Goal: Register for event/course

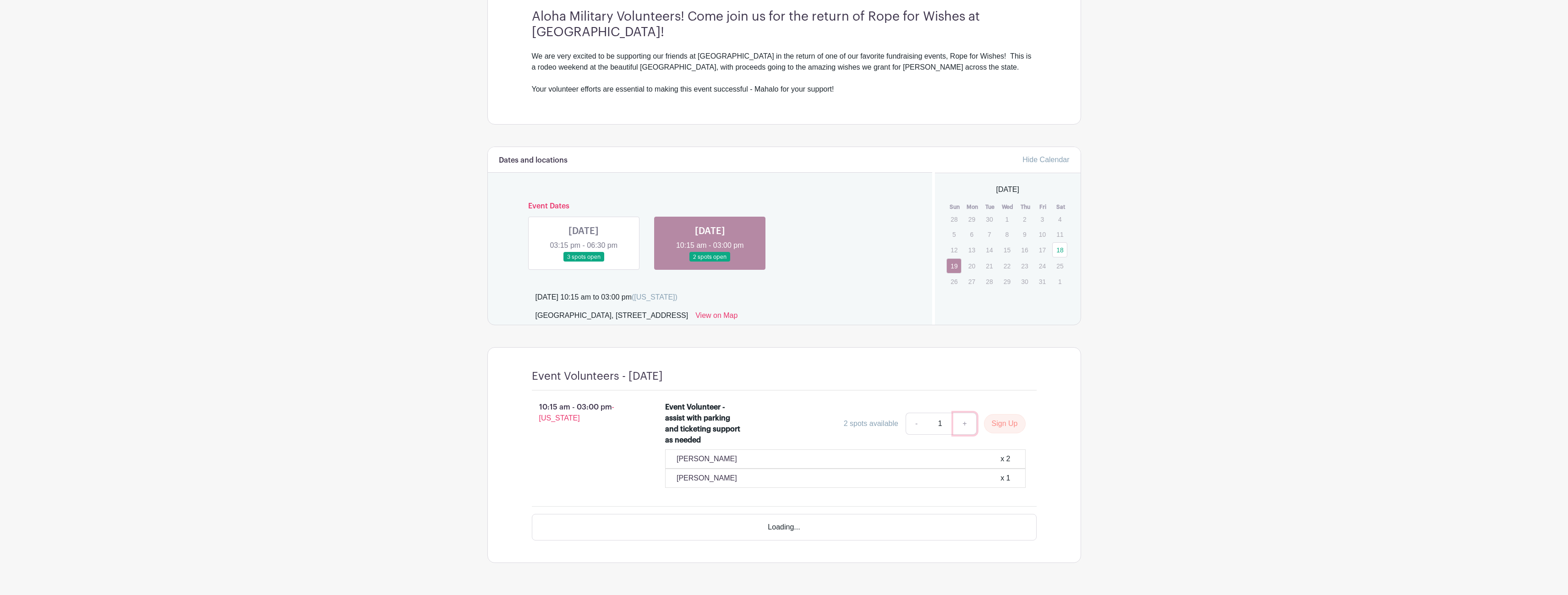
click at [965, 422] on link "+" at bounding box center [964, 424] width 23 height 22
click at [966, 423] on link "+" at bounding box center [964, 424] width 23 height 22
click at [966, 424] on link "+" at bounding box center [964, 424] width 23 height 22
click at [1005, 424] on button "Sign Up" at bounding box center [1005, 423] width 42 height 19
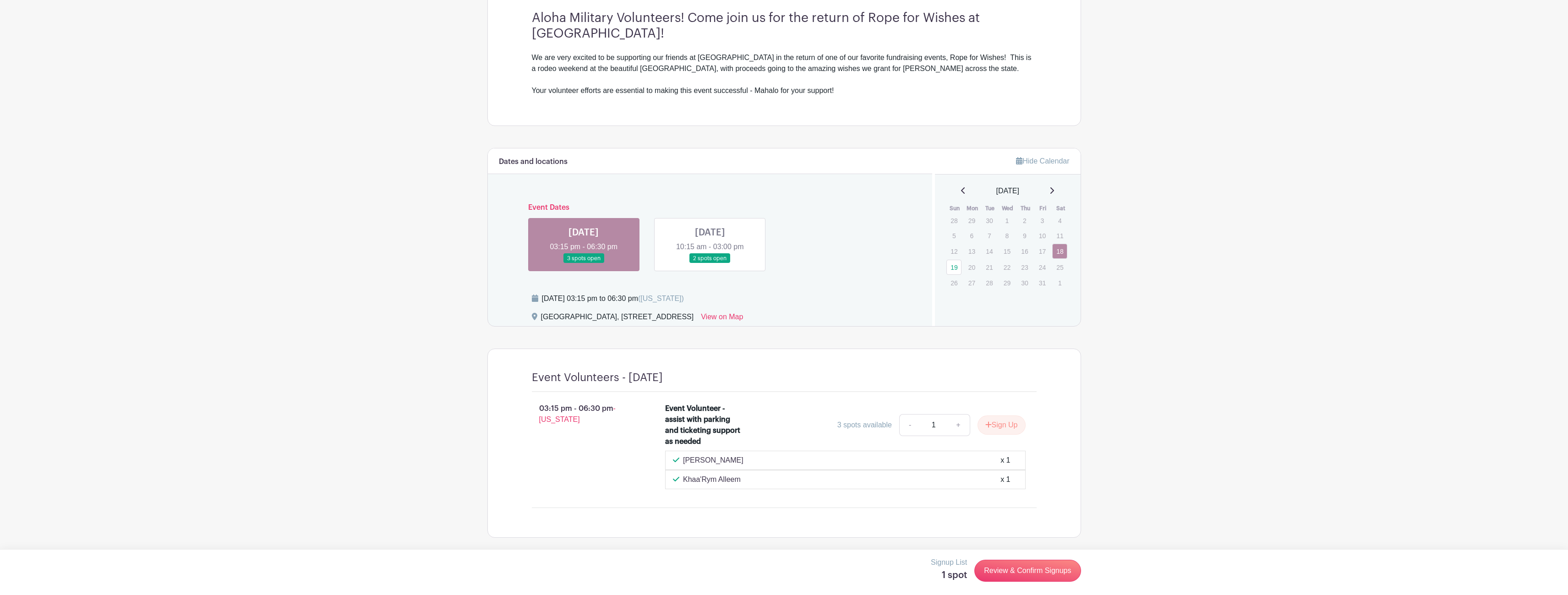
scroll to position [273, 0]
click at [735, 564] on button "Accept" at bounding box center [716, 563] width 69 height 22
click at [1025, 574] on link "Review & Confirm Signups" at bounding box center [1028, 571] width 106 height 22
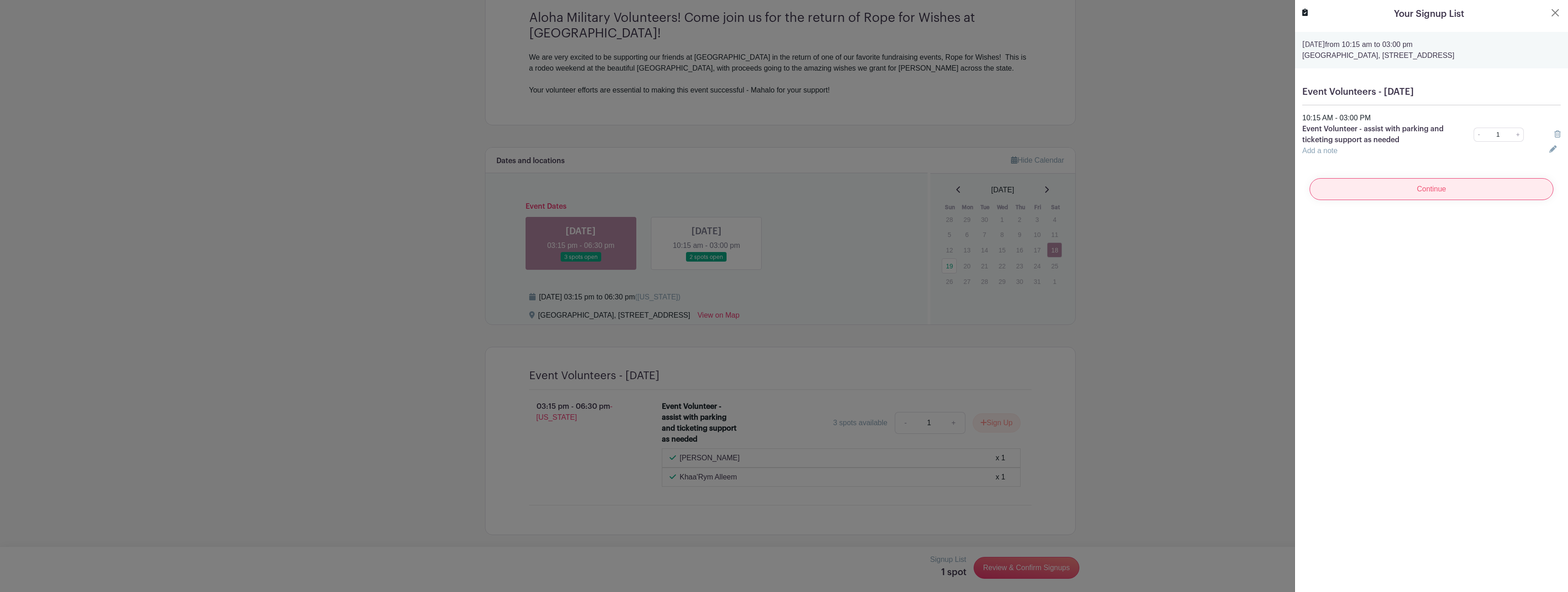
click at [1421, 183] on input "Continue" at bounding box center [1431, 189] width 244 height 22
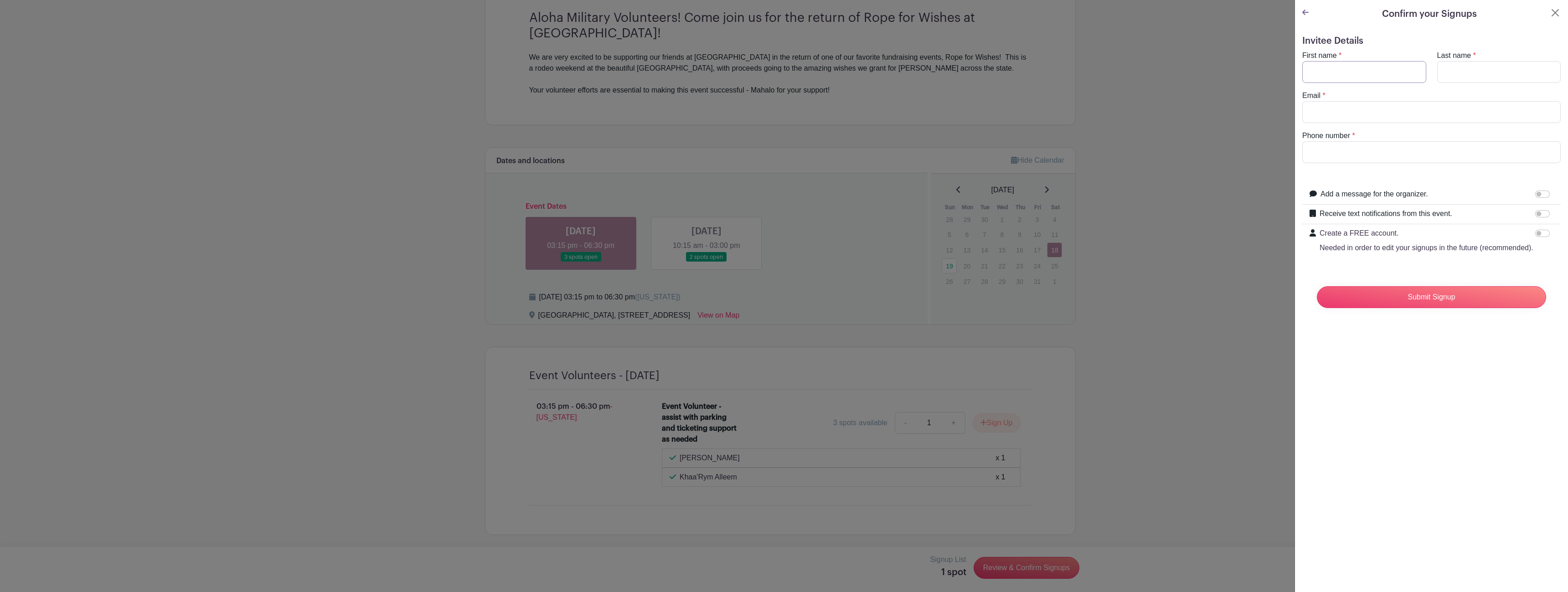
click at [1364, 69] on input "First name" at bounding box center [1364, 72] width 124 height 22
type input "mya"
click at [1488, 82] on input "Last name" at bounding box center [1499, 72] width 124 height 22
type input "sanchez"
click at [1463, 106] on input "Email" at bounding box center [1431, 112] width 259 height 22
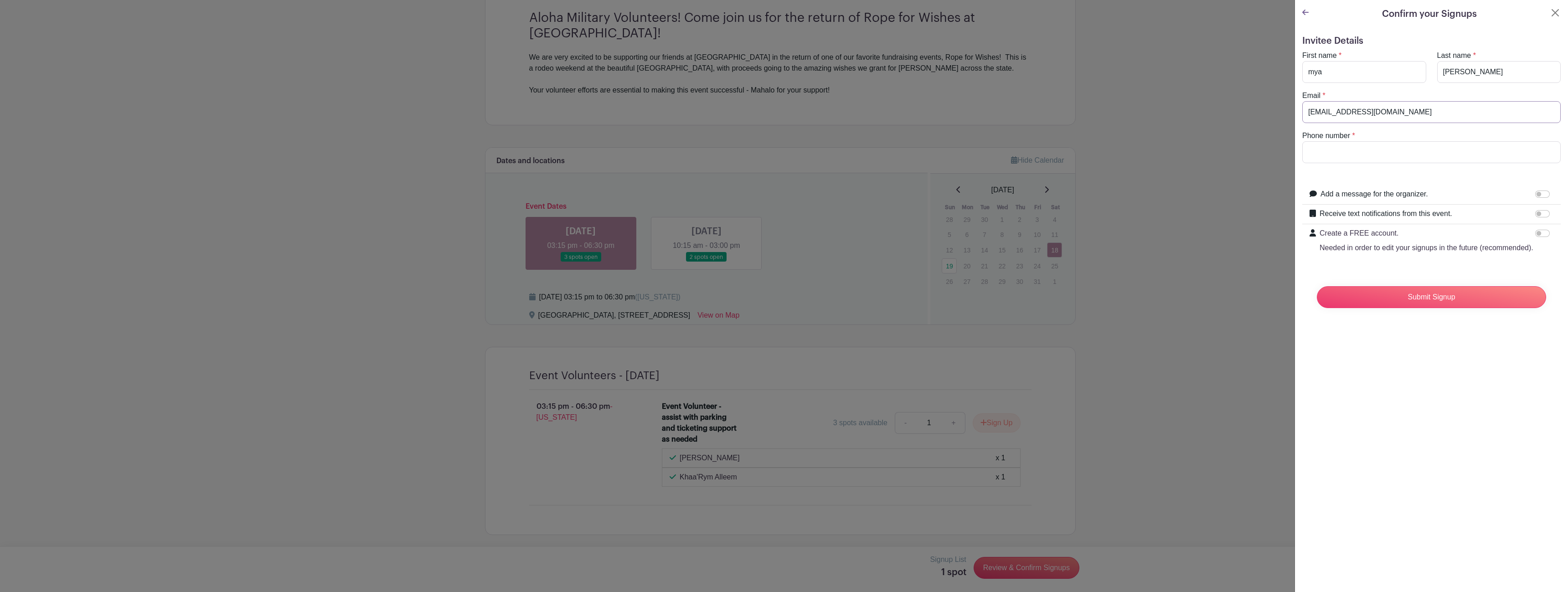
type input "myasanchez.018@gmail.com"
click at [1433, 158] on input "Phone number" at bounding box center [1431, 152] width 259 height 22
type input "619-712-8887"
click at [1535, 192] on input "Add a message for the organizer." at bounding box center [1542, 194] width 15 height 7
checkbox input "true"
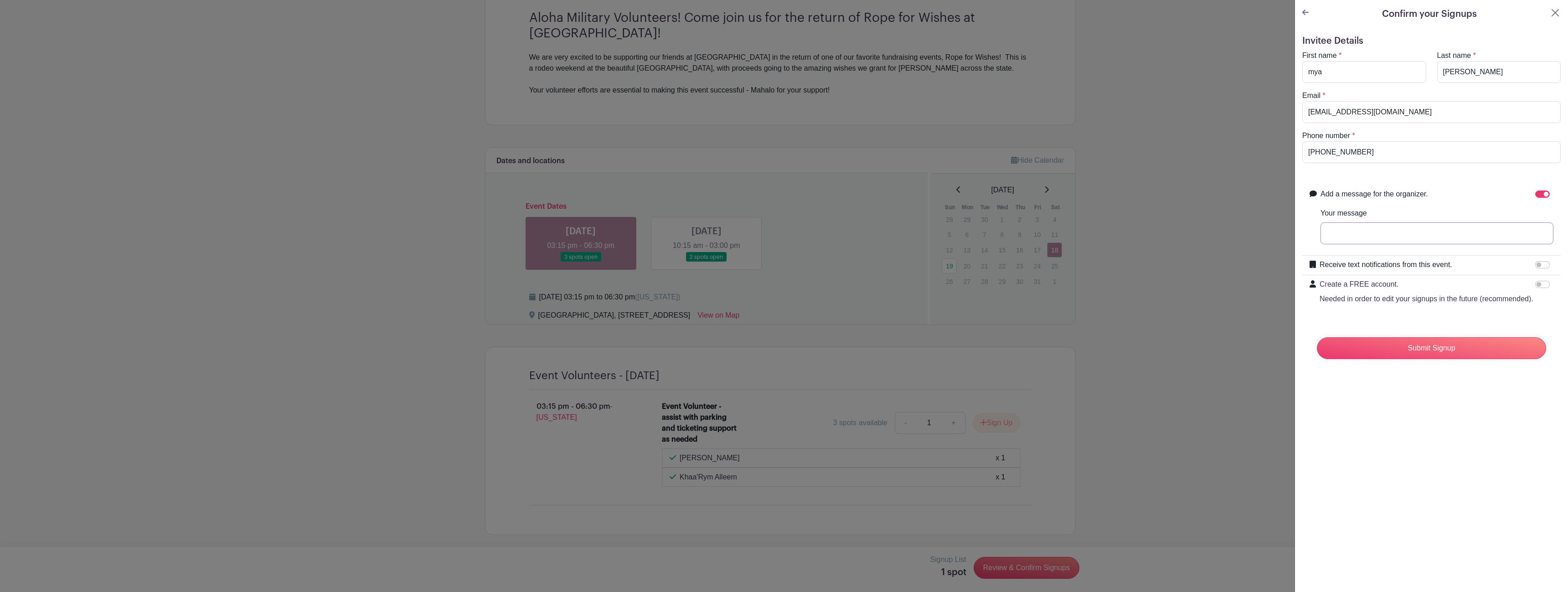
click at [1416, 235] on input "Your message" at bounding box center [1437, 233] width 233 height 22
type input "Can my husband be a volunteer to? also in the military as well."
click at [1464, 355] on input "Submit Signup" at bounding box center [1431, 348] width 229 height 22
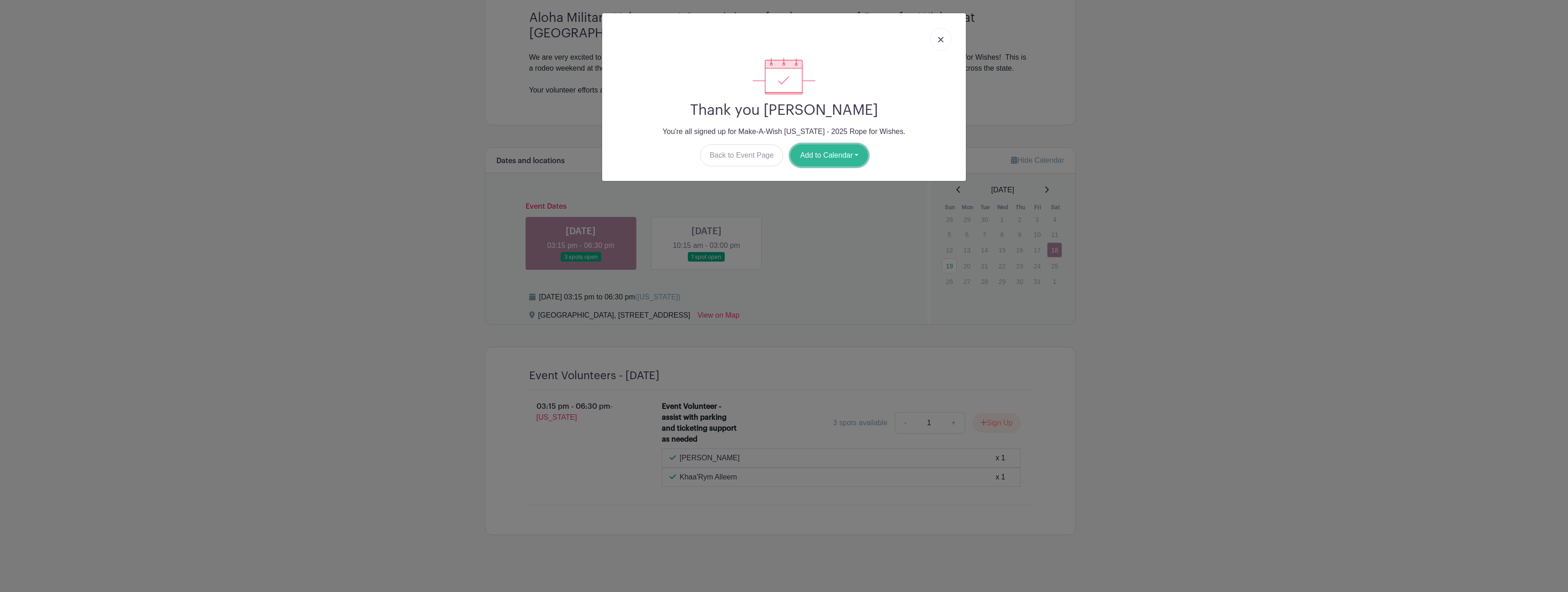
click at [838, 156] on button "Add to Calendar" at bounding box center [828, 155] width 77 height 22
click at [814, 190] on link "Outlook" at bounding box center [827, 193] width 72 height 15
click at [945, 38] on link at bounding box center [940, 39] width 21 height 23
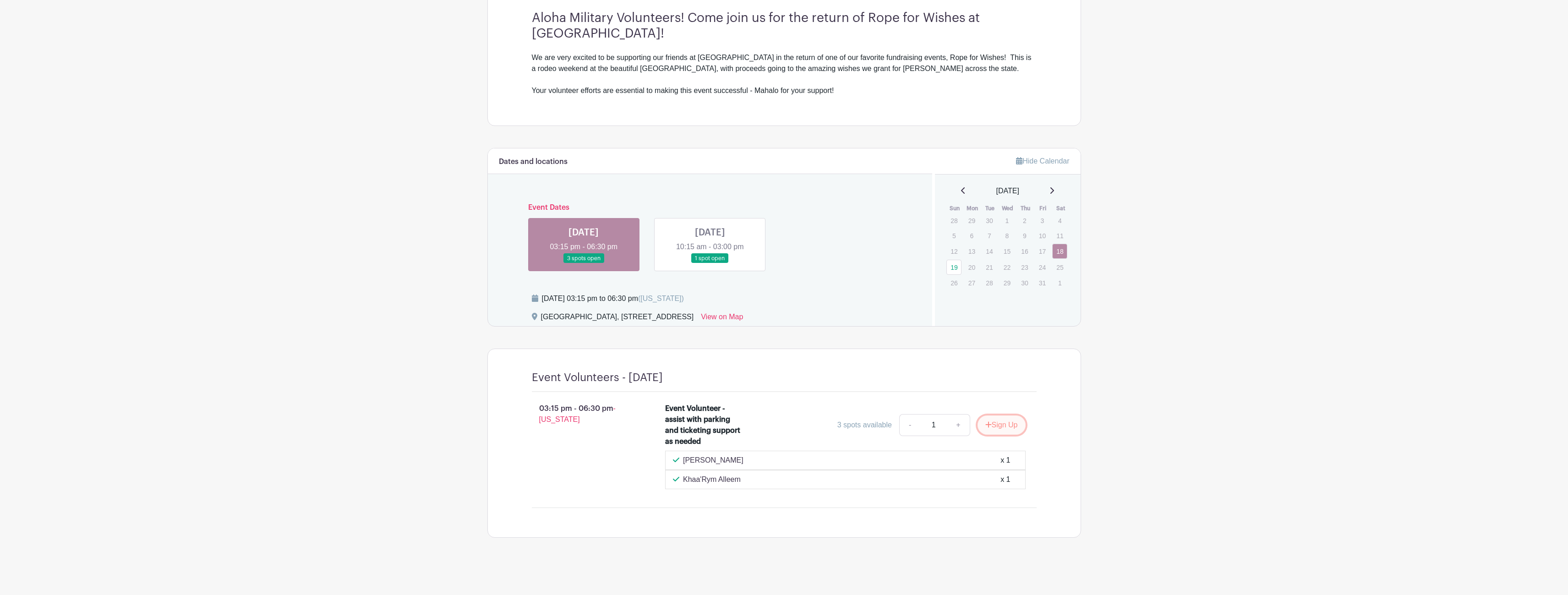
click at [1013, 422] on button "Sign Up" at bounding box center [1001, 424] width 48 height 19
click at [710, 264] on link at bounding box center [710, 264] width 0 height 0
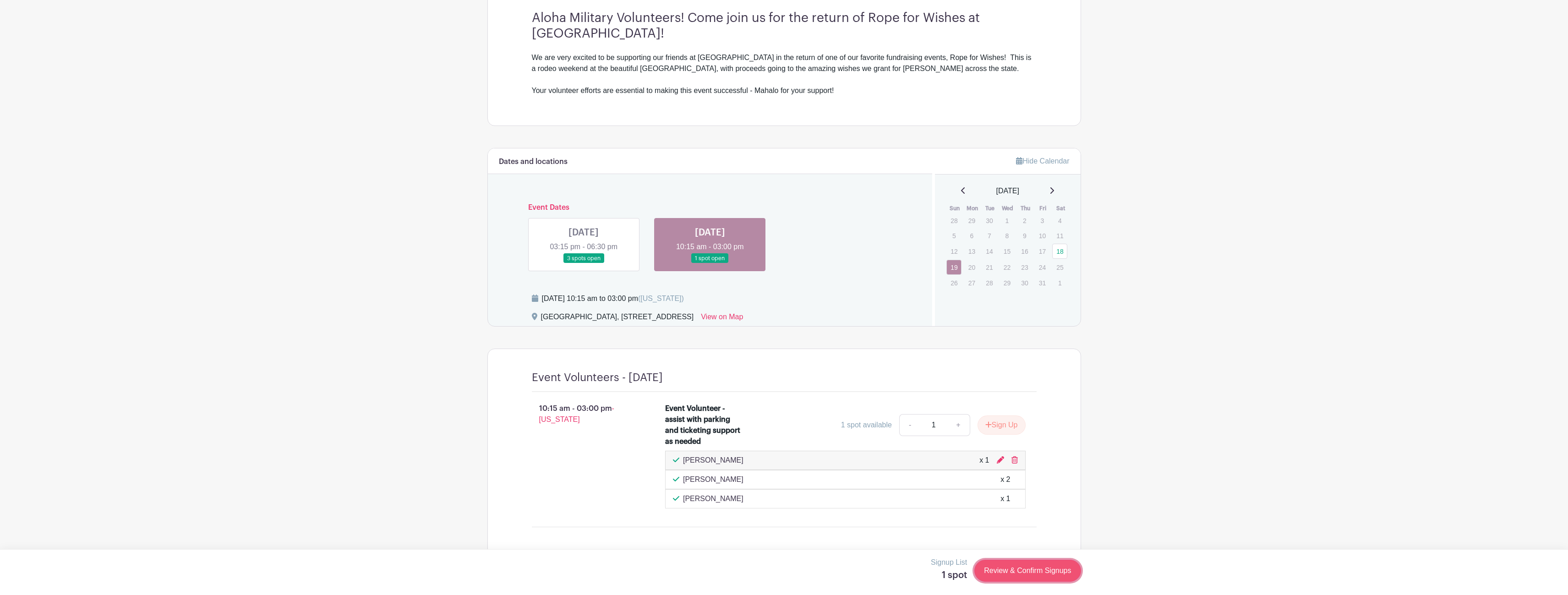
click at [1014, 575] on link "Review & Confirm Signups" at bounding box center [1028, 571] width 106 height 22
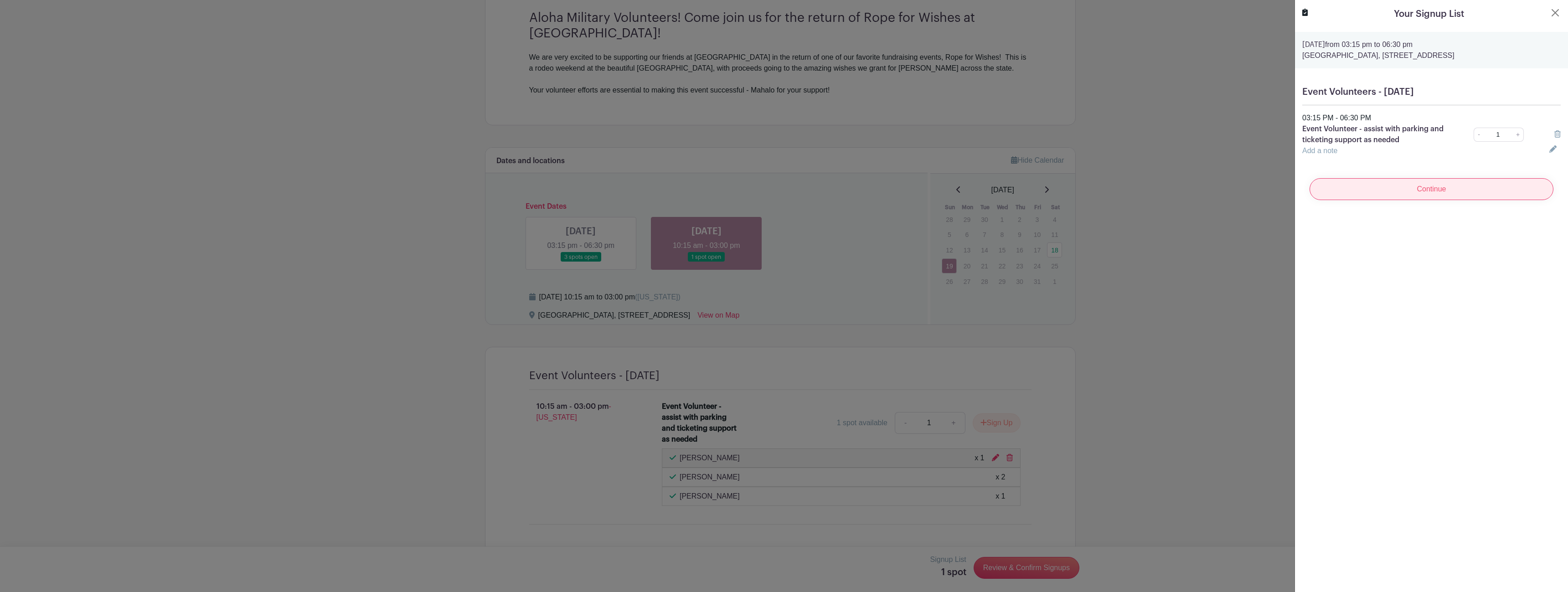
click at [1485, 190] on input "Continue" at bounding box center [1431, 189] width 244 height 22
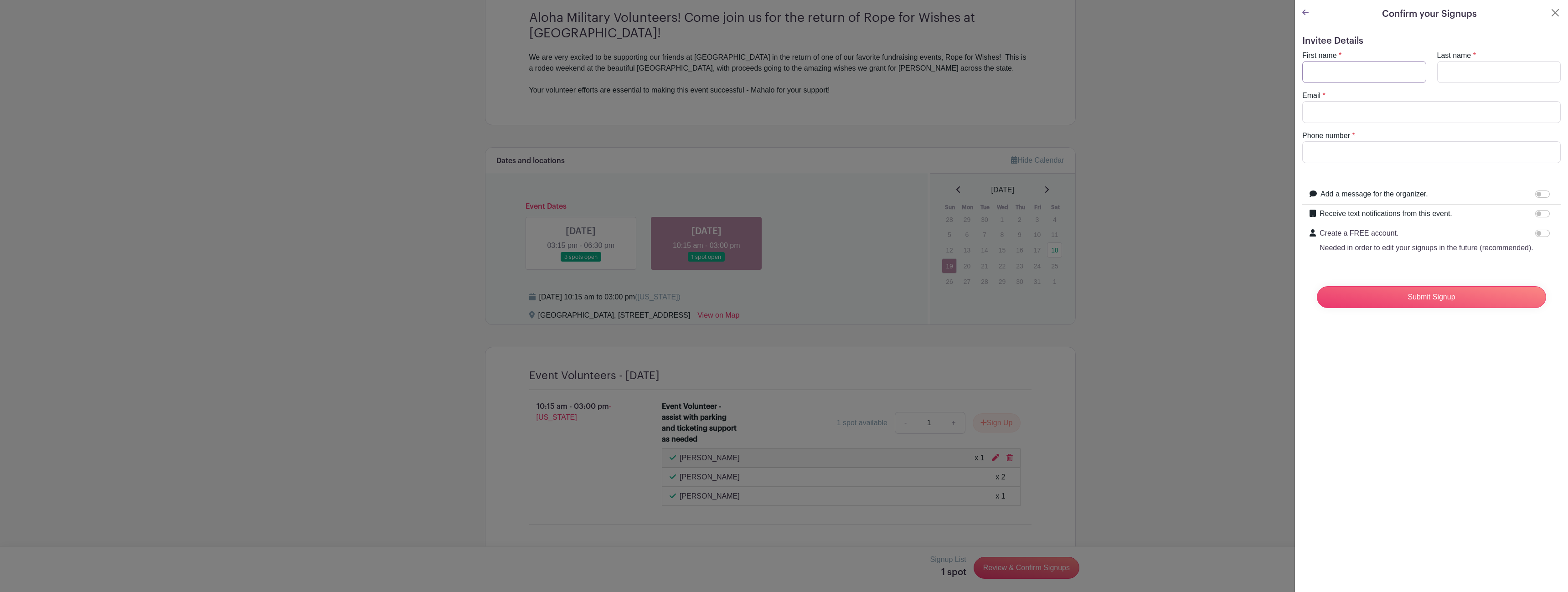
click at [1391, 80] on input "First name" at bounding box center [1364, 72] width 124 height 22
type input "[PERSON_NAME]"
click at [1460, 82] on input "Last name" at bounding box center [1499, 72] width 124 height 22
type input "[PERSON_NAME]"
click at [1433, 116] on input "Email" at bounding box center [1431, 112] width 259 height 22
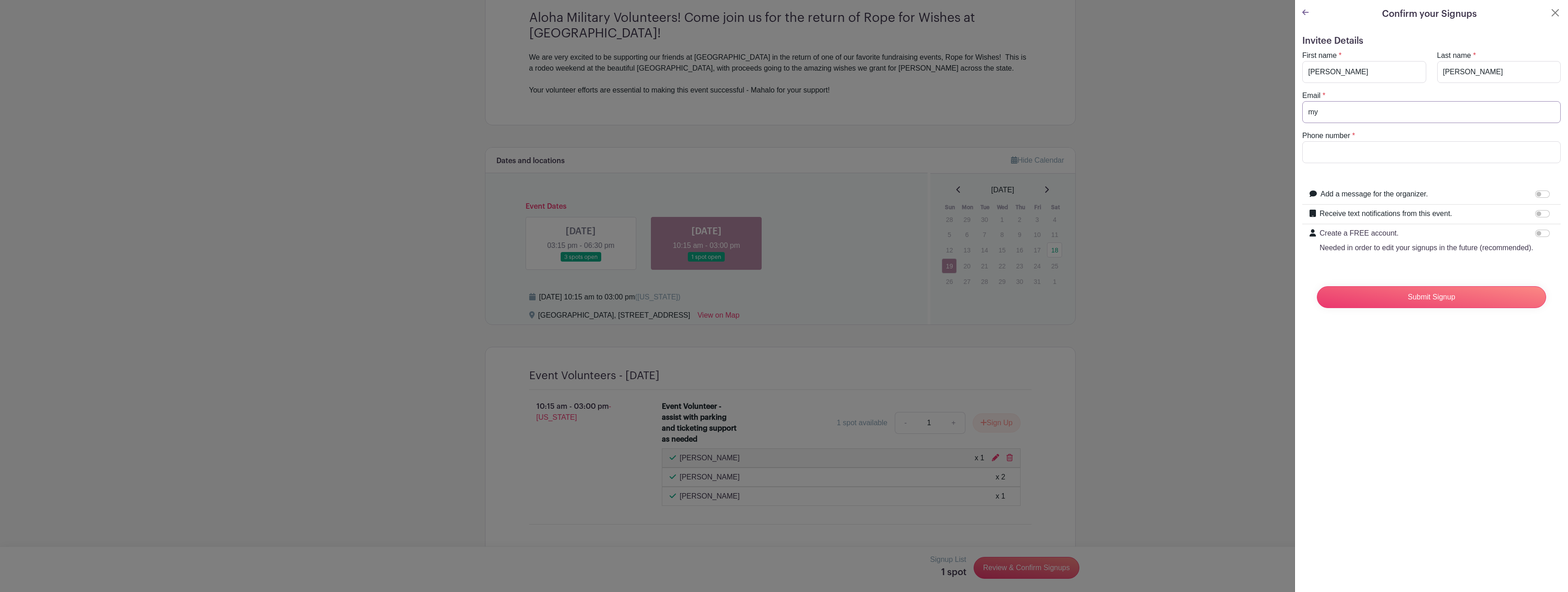
type input "m"
type input "[EMAIL_ADDRESS][DOMAIN_NAME]"
click at [1426, 145] on input "Phone number" at bounding box center [1431, 152] width 259 height 22
type input "[PHONE_NUMBER]"
click at [1438, 308] on input "Submit Signup" at bounding box center [1431, 297] width 229 height 22
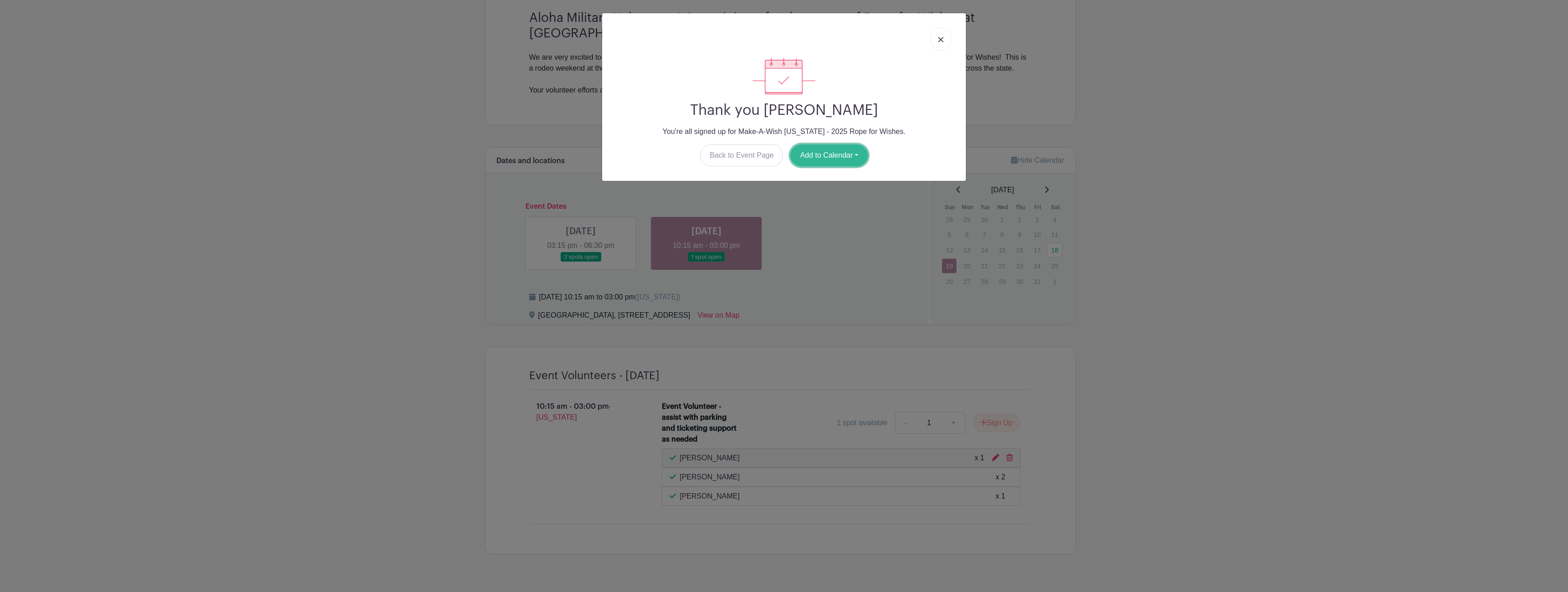
click at [821, 158] on button "Add to Calendar" at bounding box center [828, 155] width 77 height 22
click at [831, 191] on link "Outlook" at bounding box center [827, 193] width 72 height 15
click at [461, 136] on div "Thank you daniel tirado You're all signed up for Make-A-Wish Hawaii - 2025 Rope…" at bounding box center [784, 296] width 1568 height 592
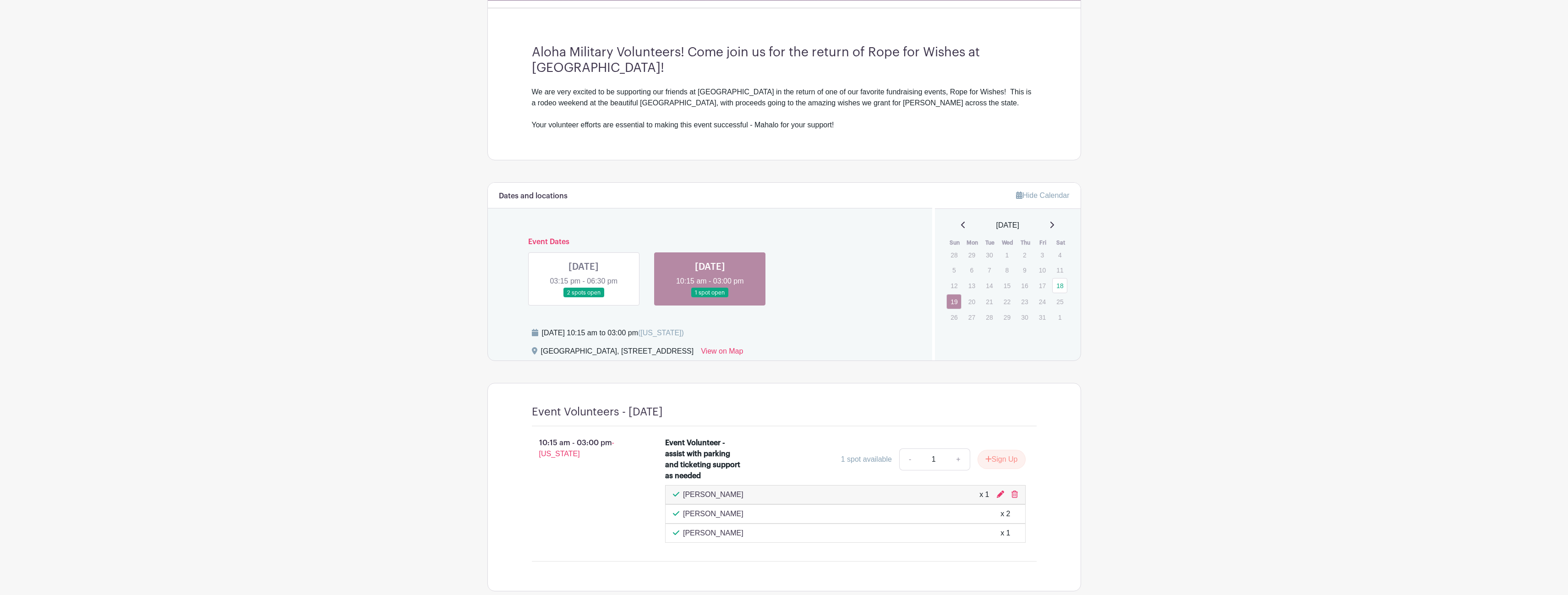
scroll to position [109, 0]
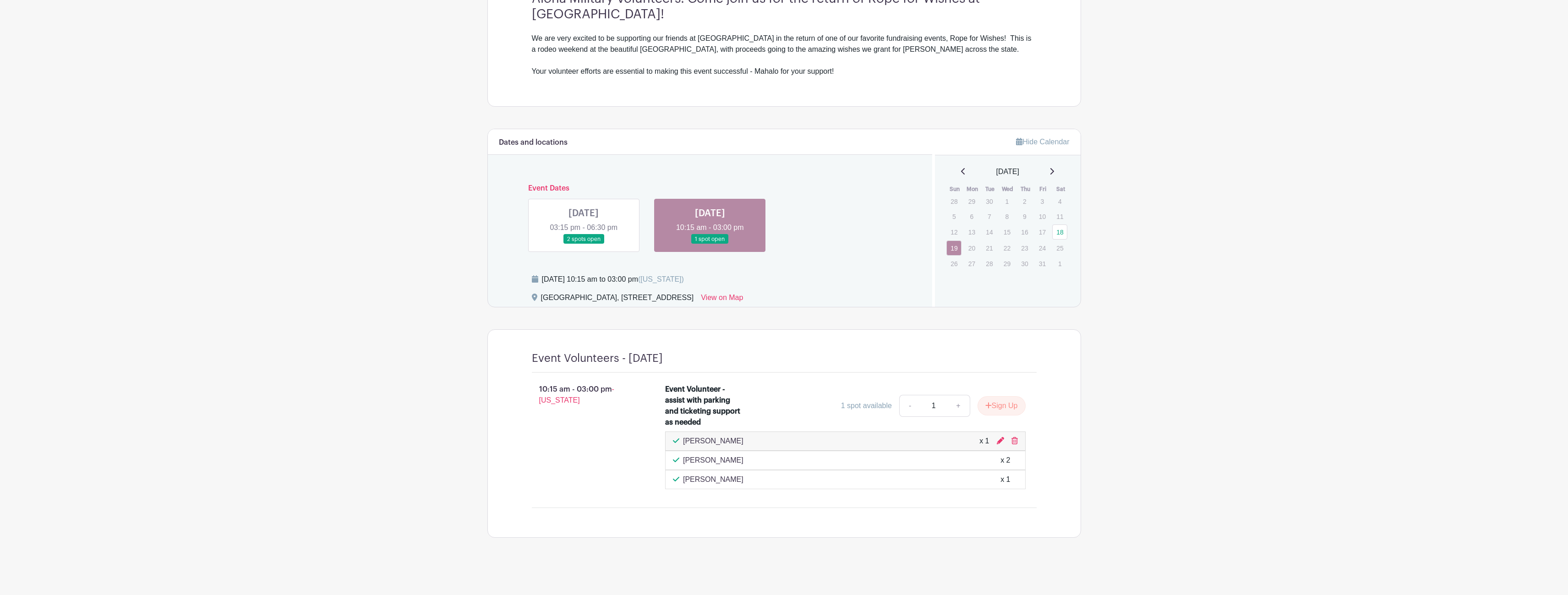
click at [710, 244] on link at bounding box center [710, 244] width 0 height 0
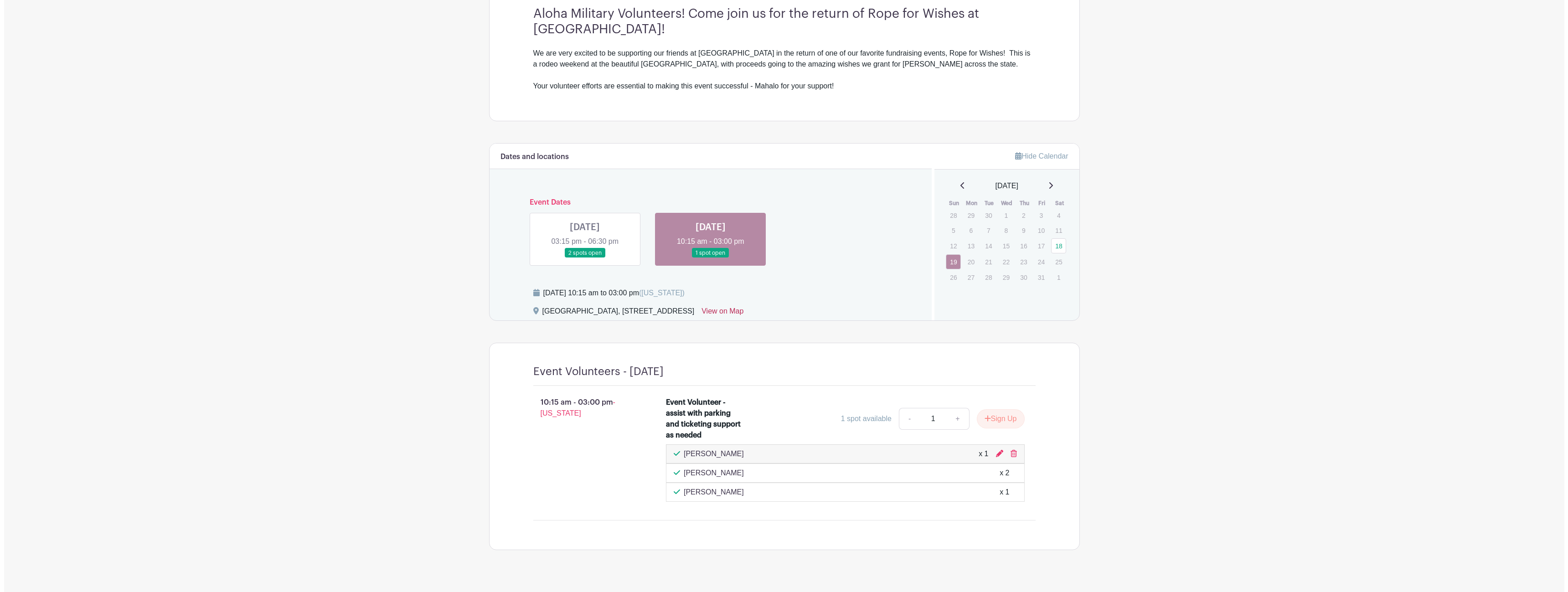
scroll to position [291, 0]
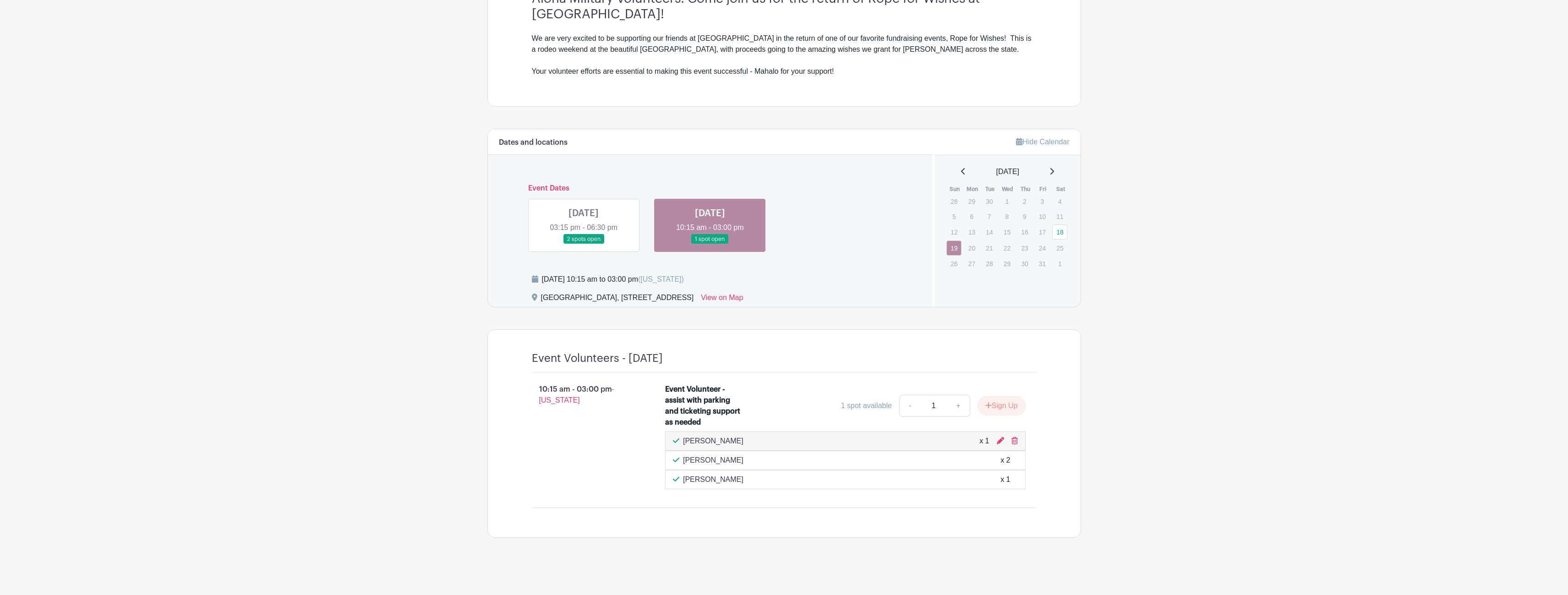
click at [584, 244] on link at bounding box center [584, 244] width 0 height 0
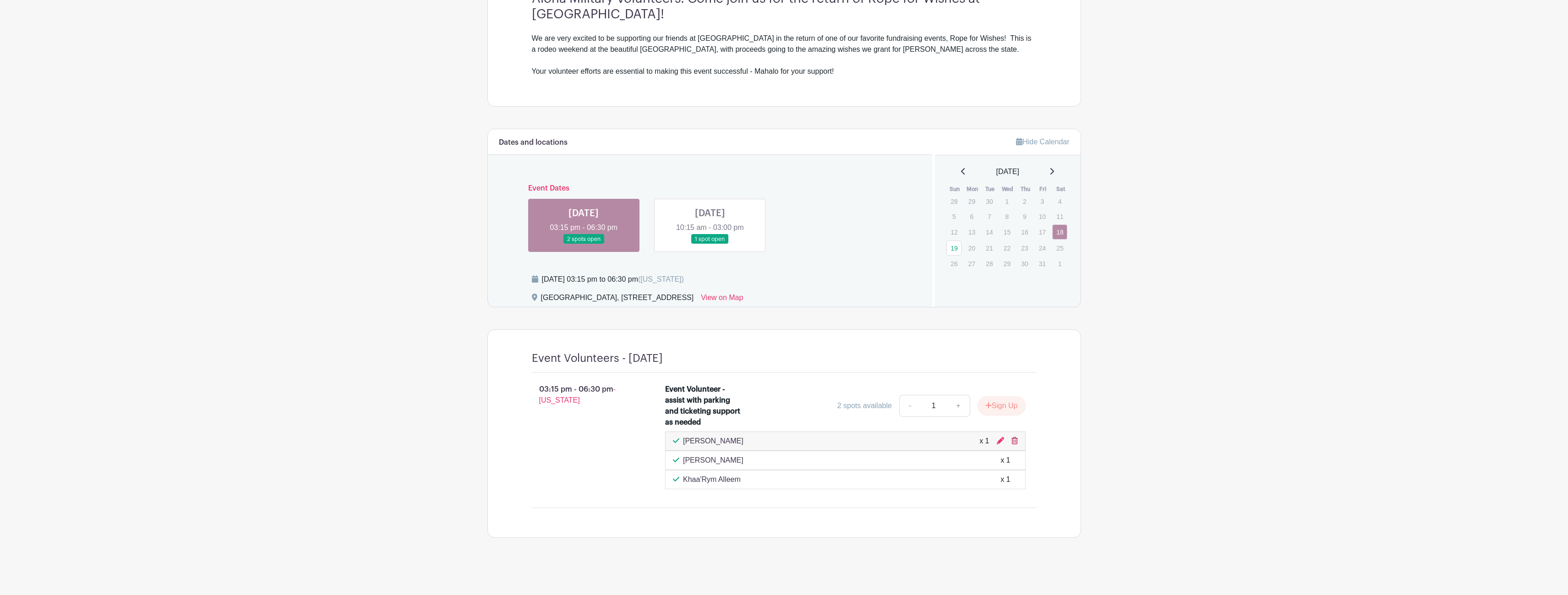
click at [1016, 442] on icon at bounding box center [1014, 440] width 6 height 7
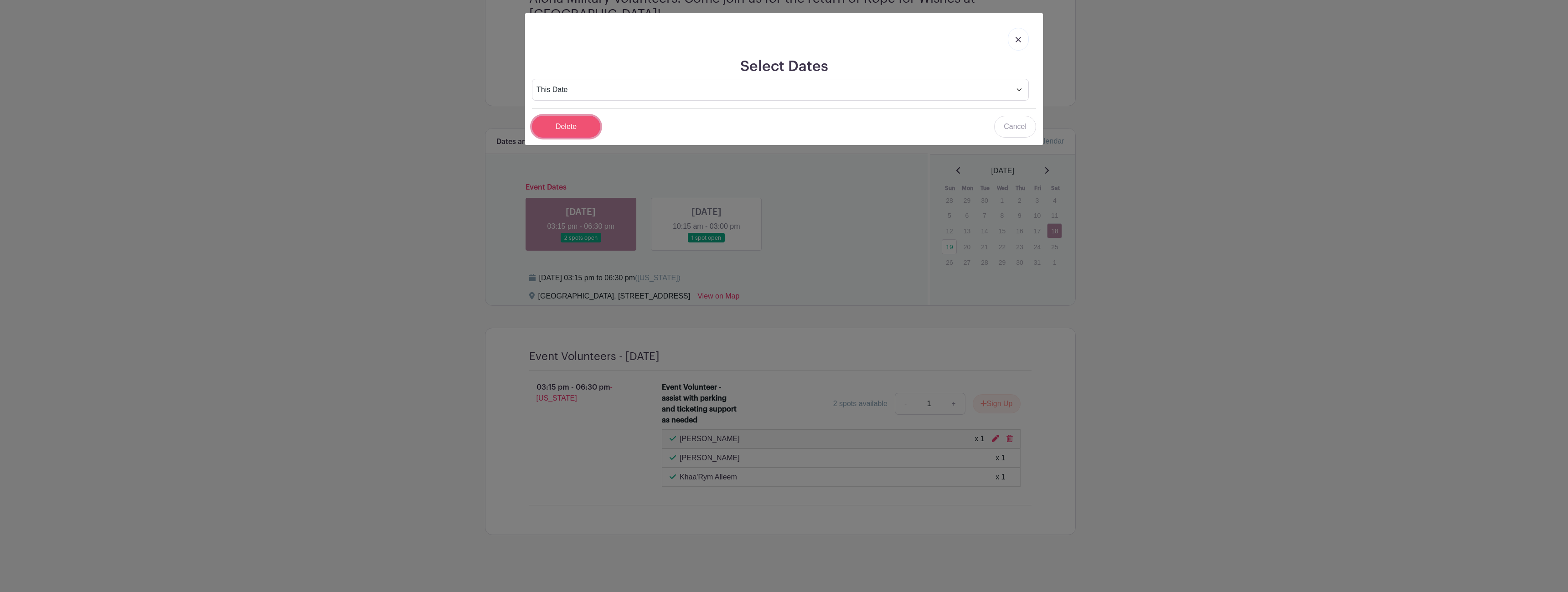
click at [578, 128] on input "Delete" at bounding box center [566, 127] width 68 height 22
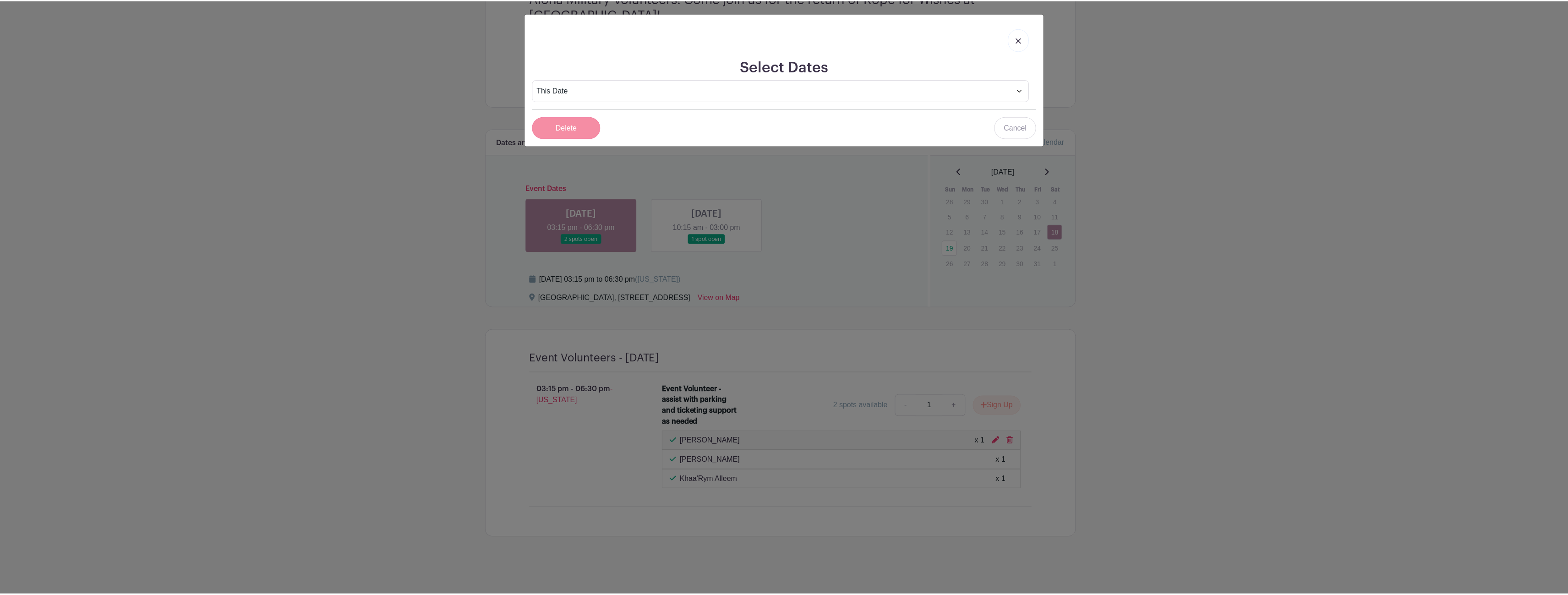
scroll to position [273, 0]
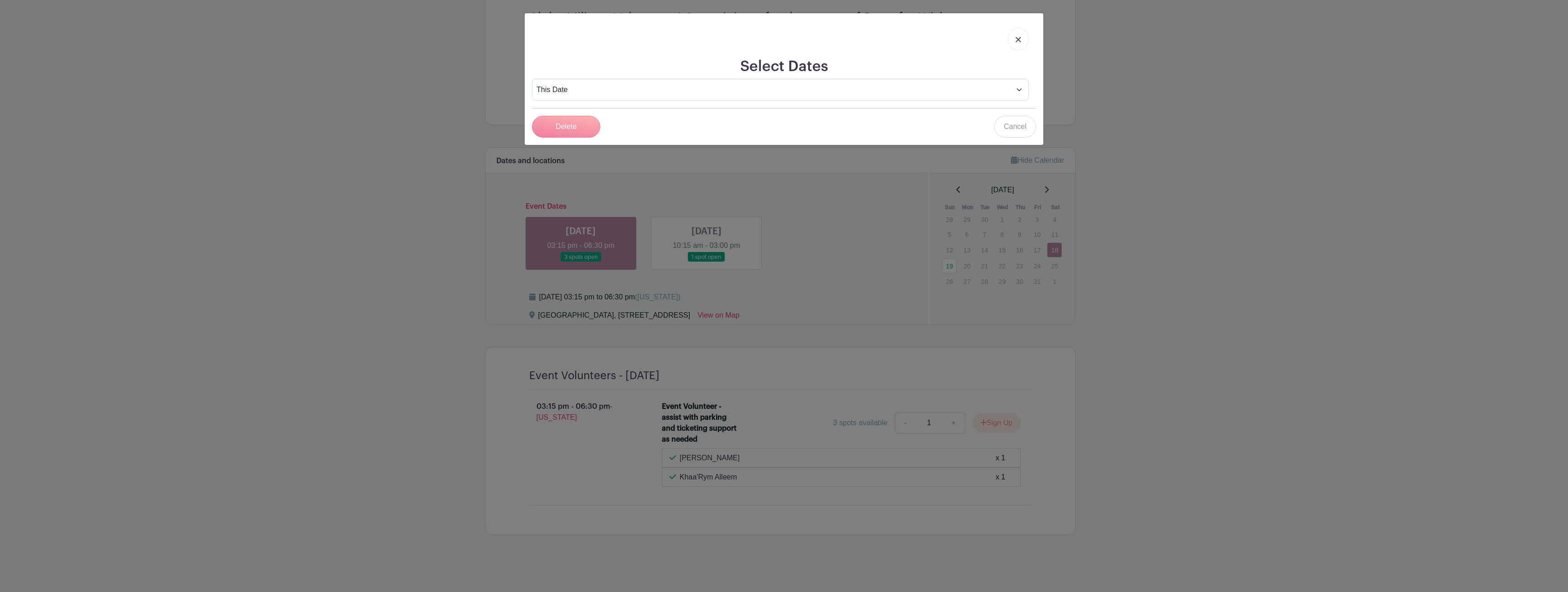
click at [771, 74] on h2 "Select Dates" at bounding box center [784, 66] width 504 height 17
click at [765, 83] on select "This Date Select Dates" at bounding box center [780, 90] width 497 height 22
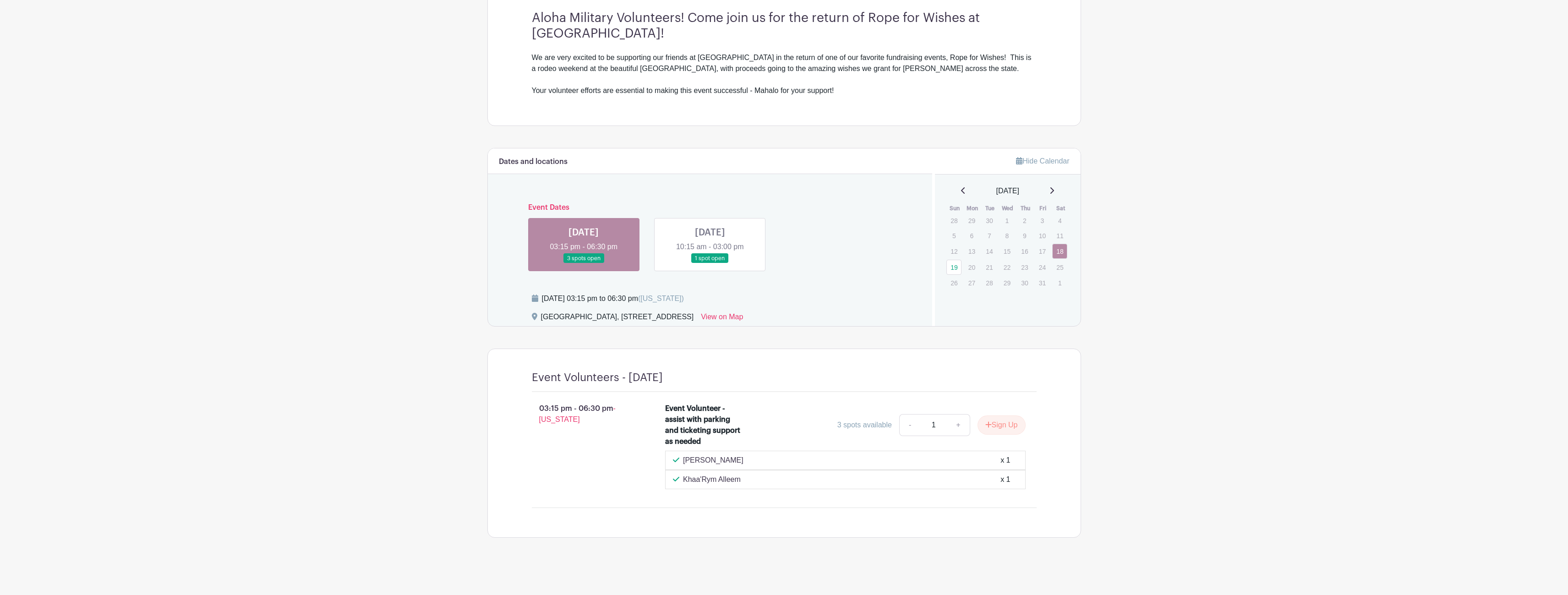
click at [710, 264] on link at bounding box center [710, 264] width 0 height 0
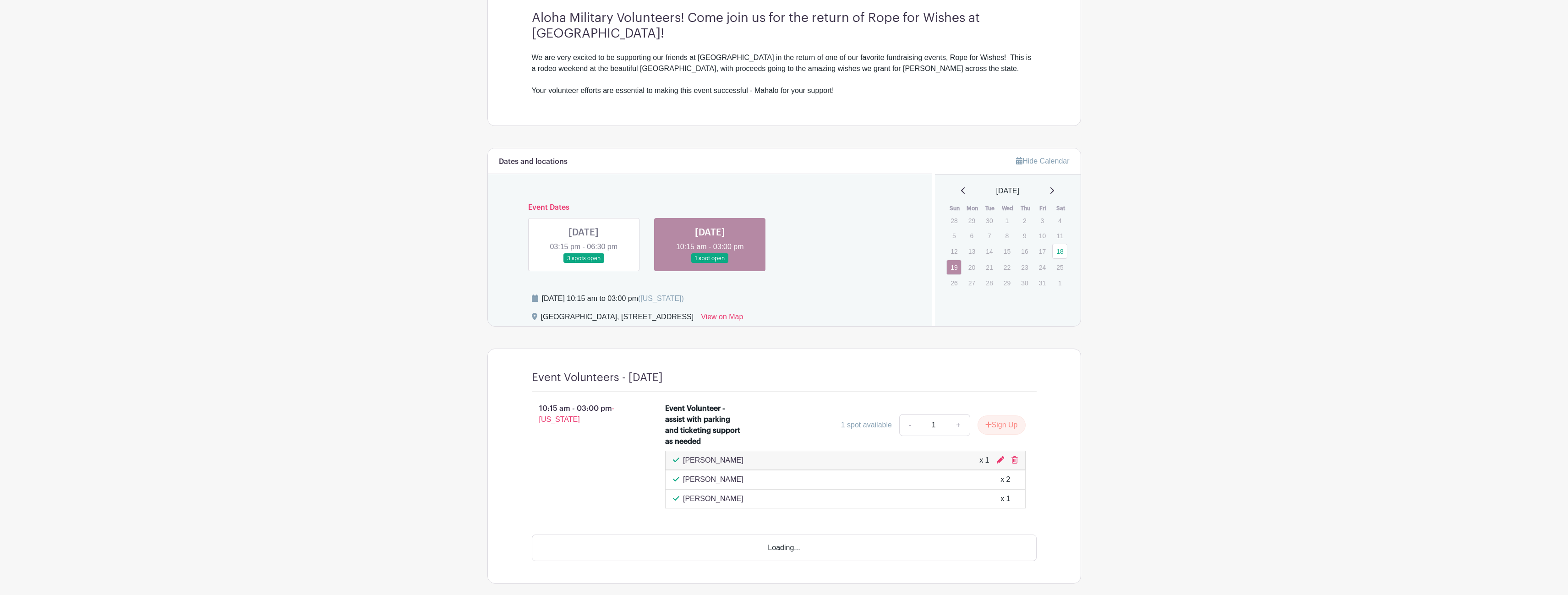
click at [710, 264] on link at bounding box center [710, 264] width 0 height 0
click at [1007, 426] on button "Sign Up" at bounding box center [1001, 424] width 48 height 19
click at [1074, 575] on link "Review & Confirm Signups" at bounding box center [1028, 571] width 106 height 22
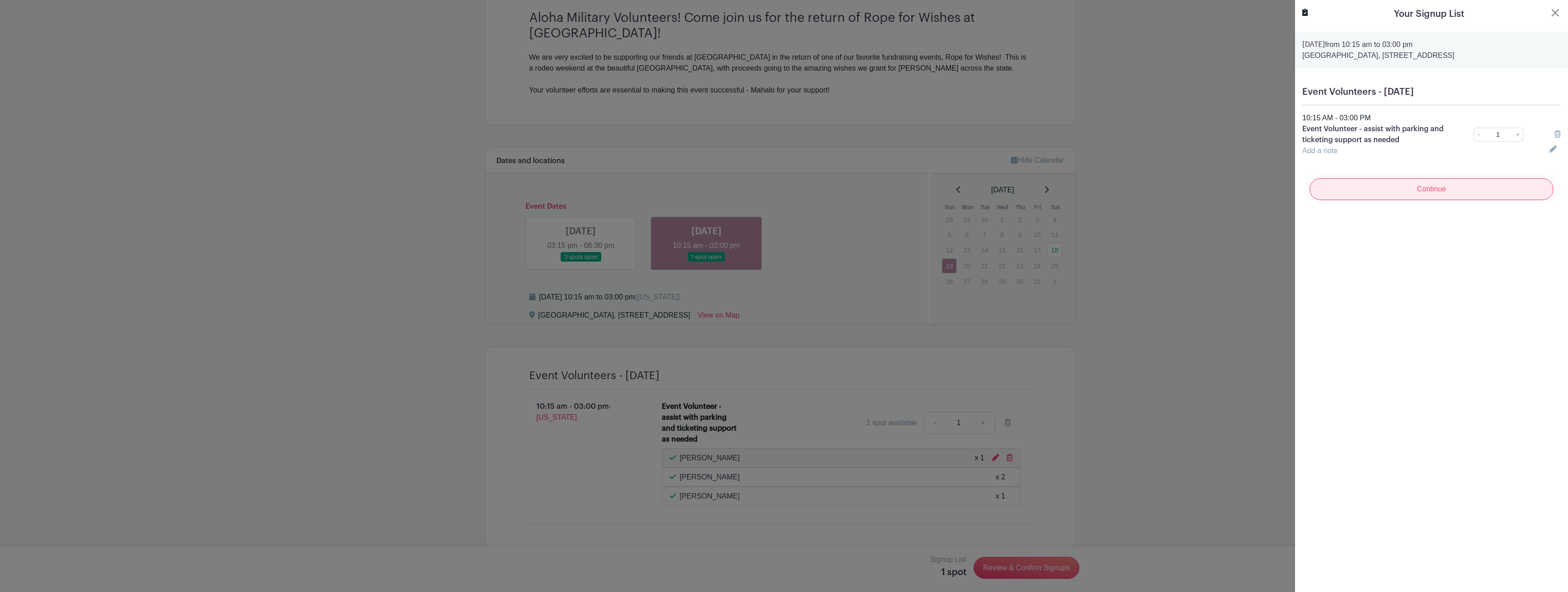
click at [1463, 193] on input "Continue" at bounding box center [1431, 189] width 244 height 22
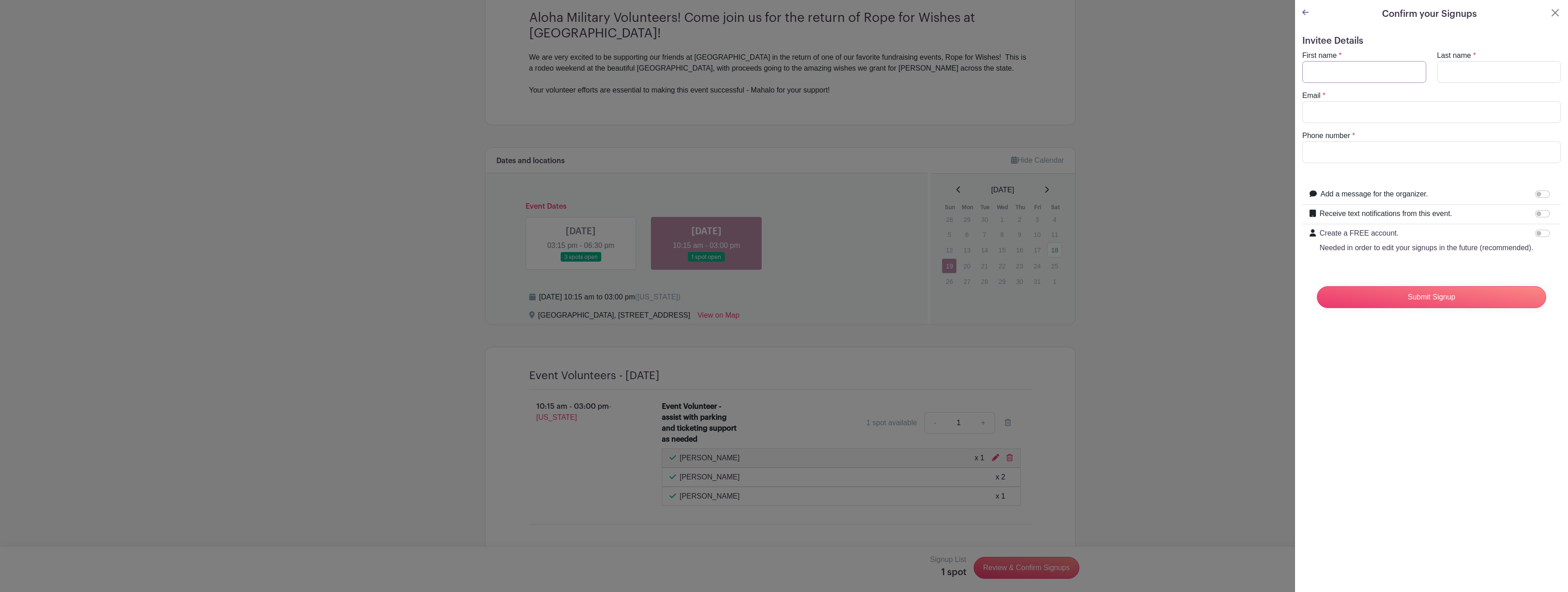
click at [1374, 66] on input "First name" at bounding box center [1364, 72] width 124 height 22
type input "[PERSON_NAME]"
click at [1468, 72] on input "Last name" at bounding box center [1499, 72] width 124 height 22
type input "[PERSON_NAME]"
click at [1416, 106] on input "Email" at bounding box center [1431, 112] width 259 height 22
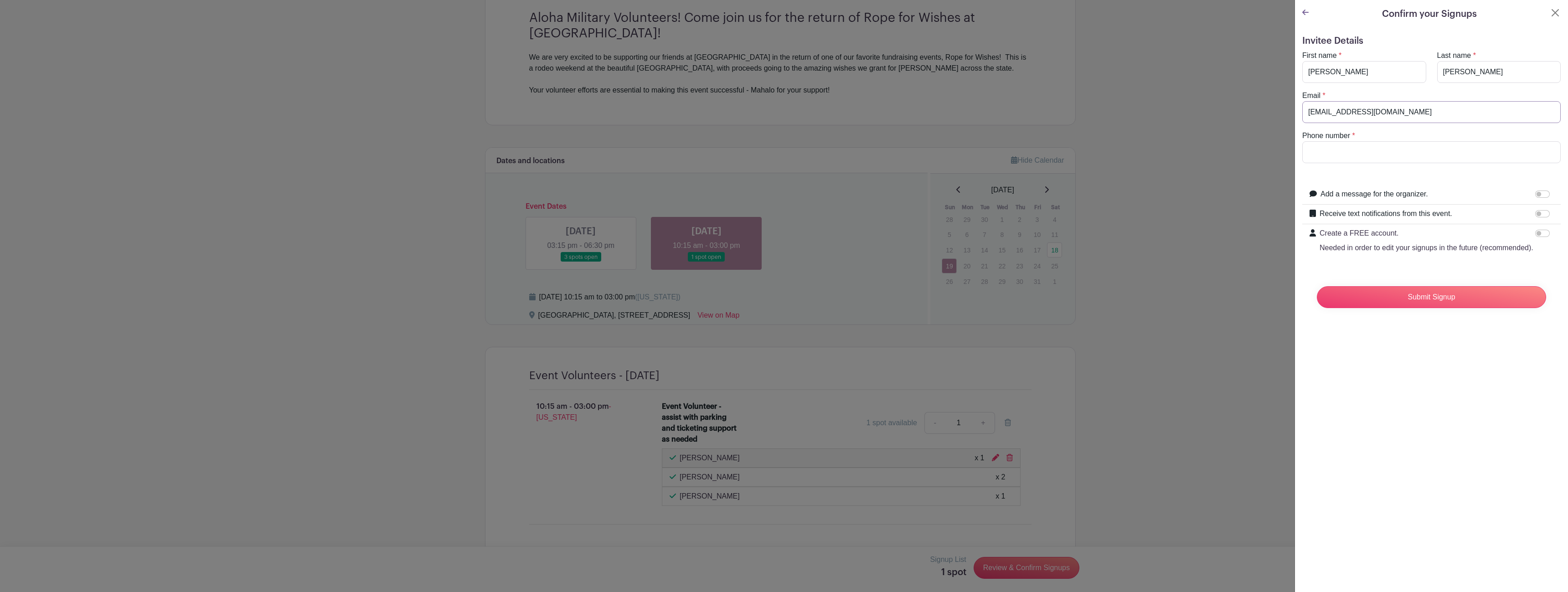
type input "[EMAIL_ADDRESS][DOMAIN_NAME]"
click at [1410, 163] on form "Invitee Details First name * [PERSON_NAME] Last name * [PERSON_NAME] Email * [E…" at bounding box center [1431, 175] width 259 height 280
click at [1408, 157] on input "Phone number" at bounding box center [1431, 152] width 259 height 22
type input "[PHONE_NUMBER]"
click at [1535, 190] on input "Add a message for the organizer." at bounding box center [1542, 194] width 15 height 7
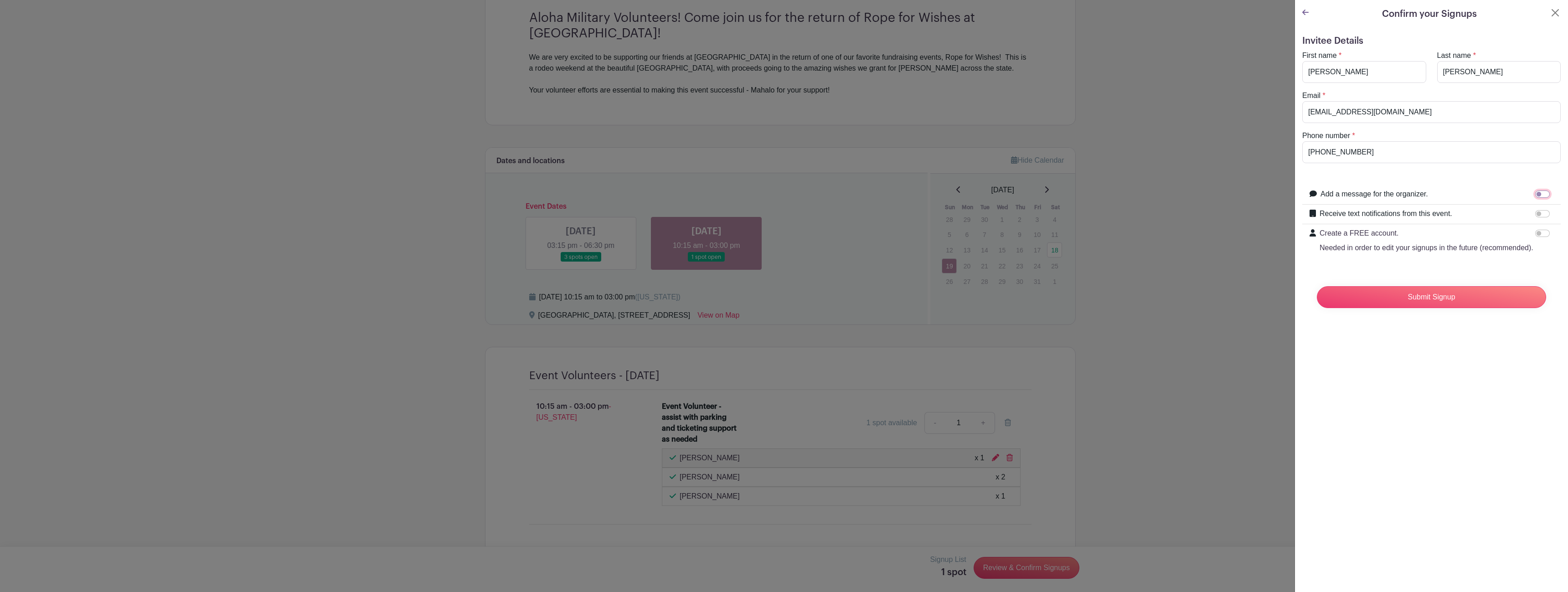
checkbox input "true"
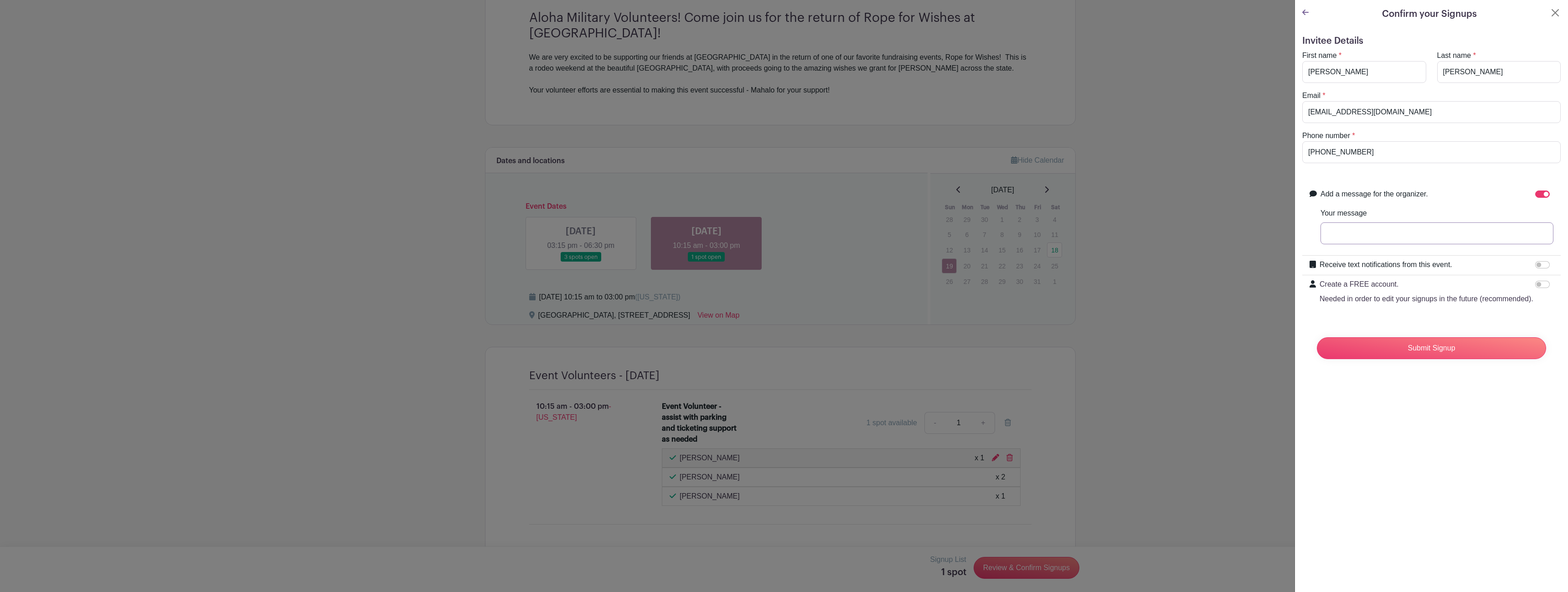
click at [1400, 230] on input "Your message" at bounding box center [1437, 233] width 233 height 22
type input "PS2 [PERSON_NAME], husband."
click at [1427, 359] on input "Submit Signup" at bounding box center [1431, 348] width 229 height 22
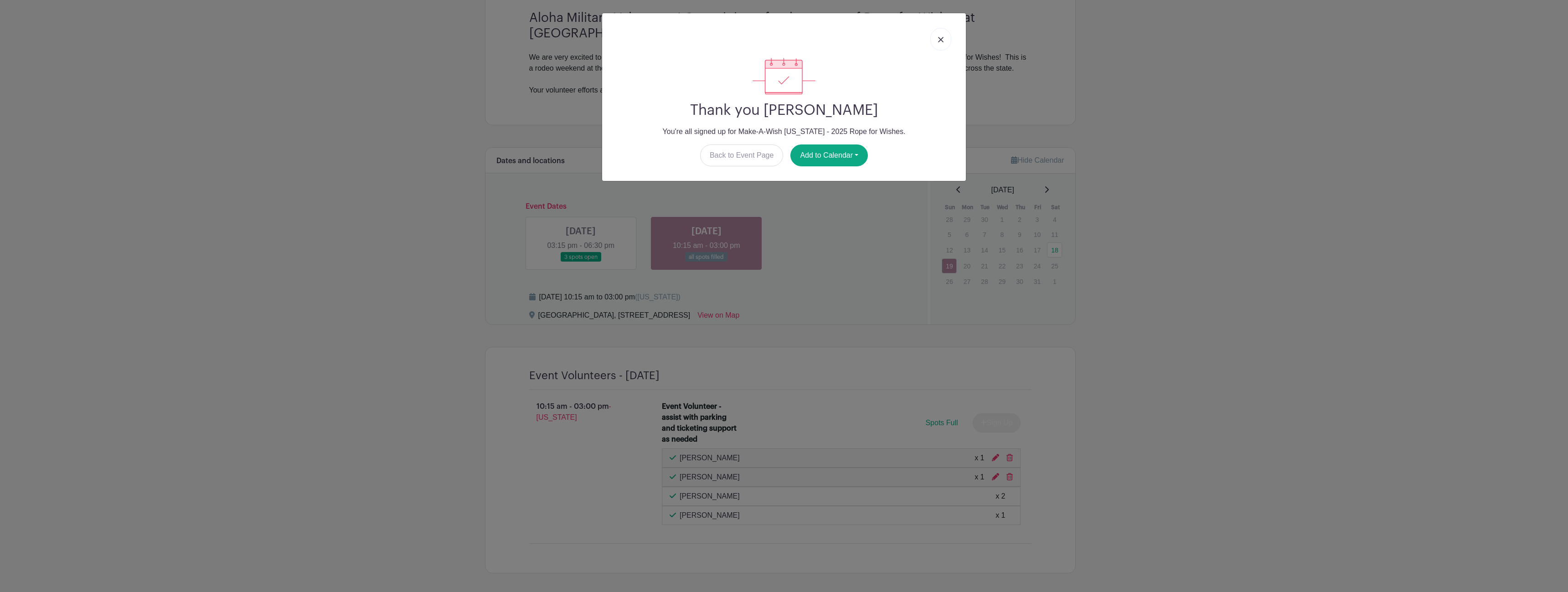
click at [943, 35] on link at bounding box center [940, 39] width 21 height 23
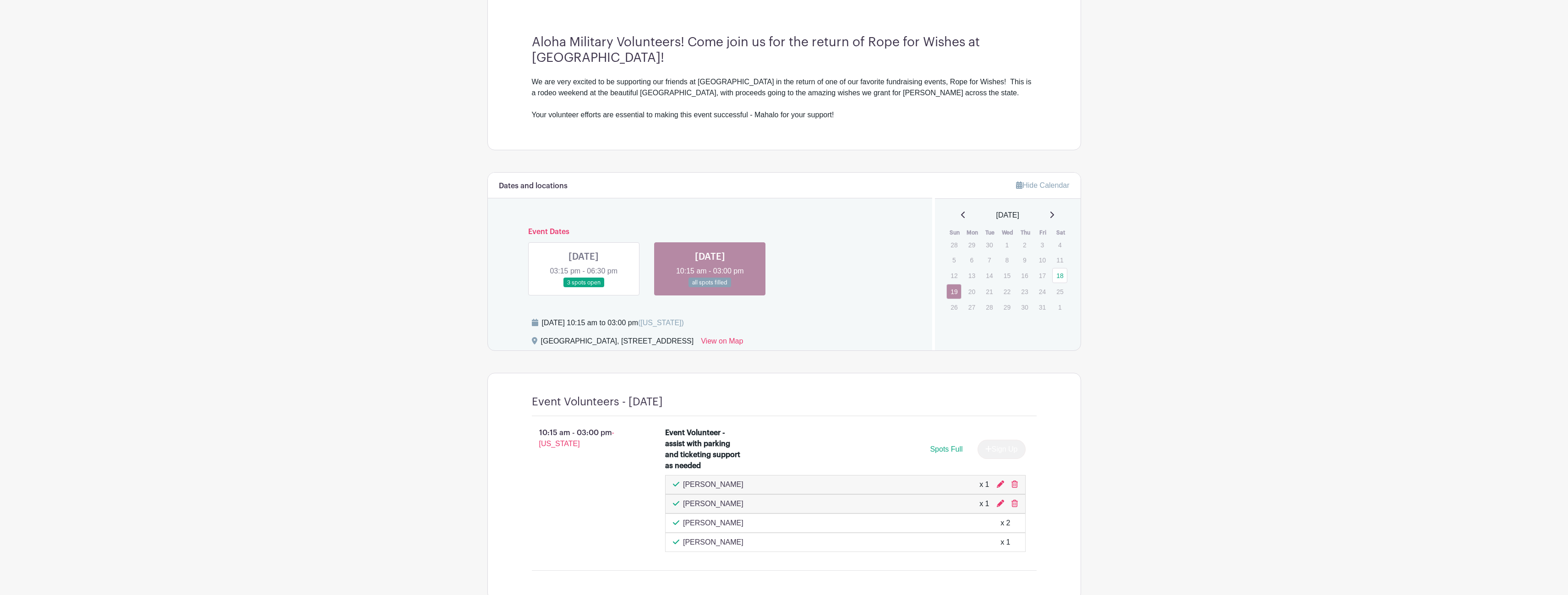
scroll to position [182, 0]
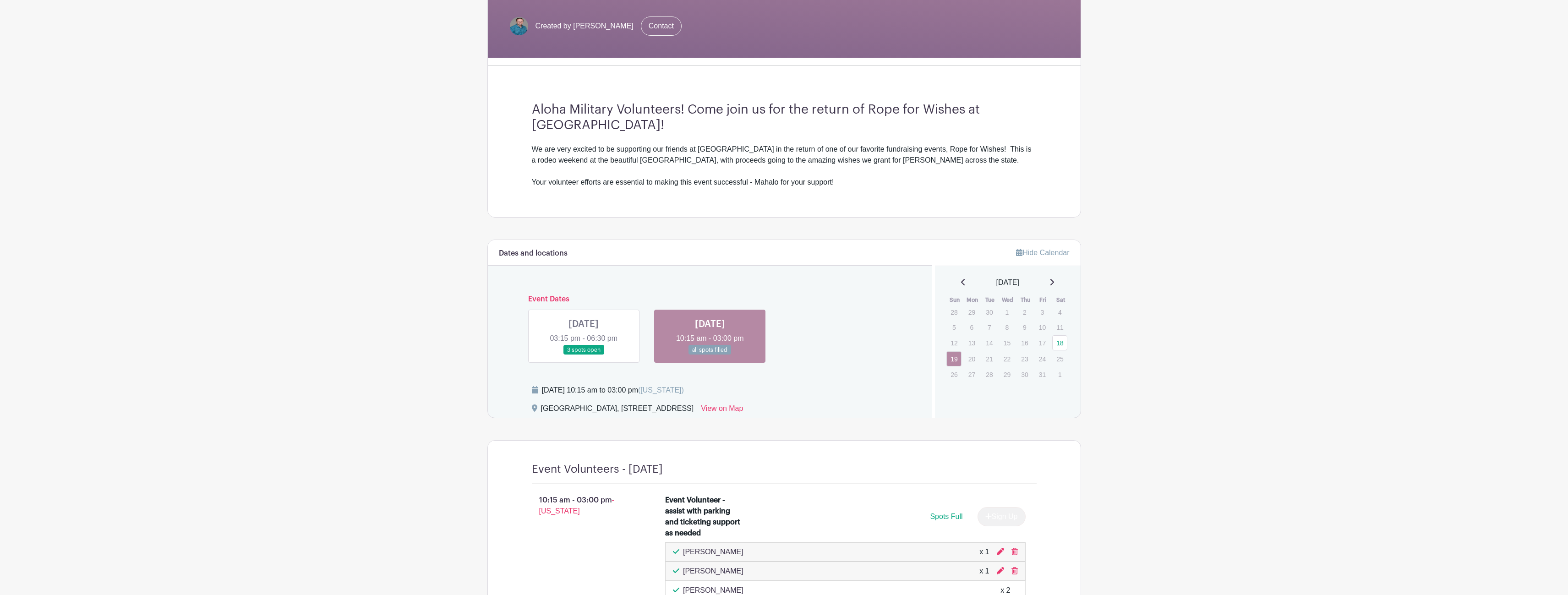
click at [1212, 290] on main "Log In Sign Up for Free Make-A-Wish [US_STATE] - Military Event Volunteers Make…" at bounding box center [784, 272] width 1568 height 907
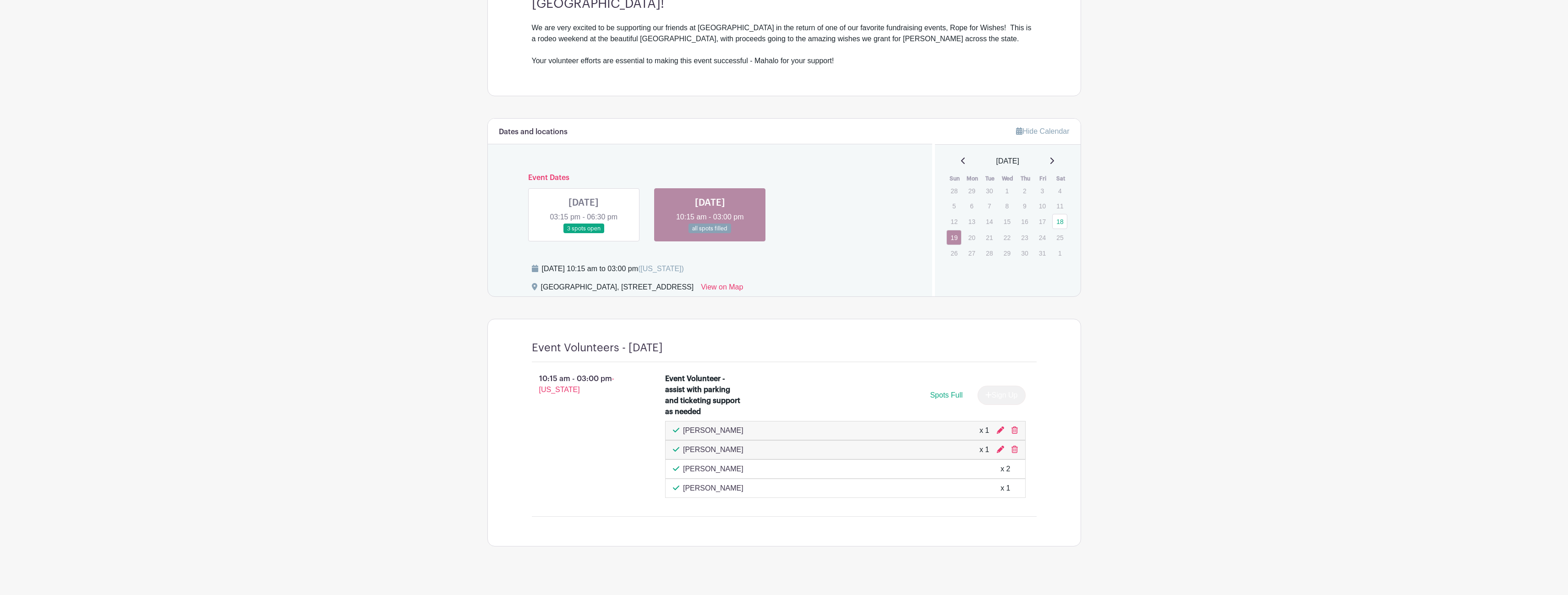
scroll to position [312, 0]
